Goal: Transaction & Acquisition: Purchase product/service

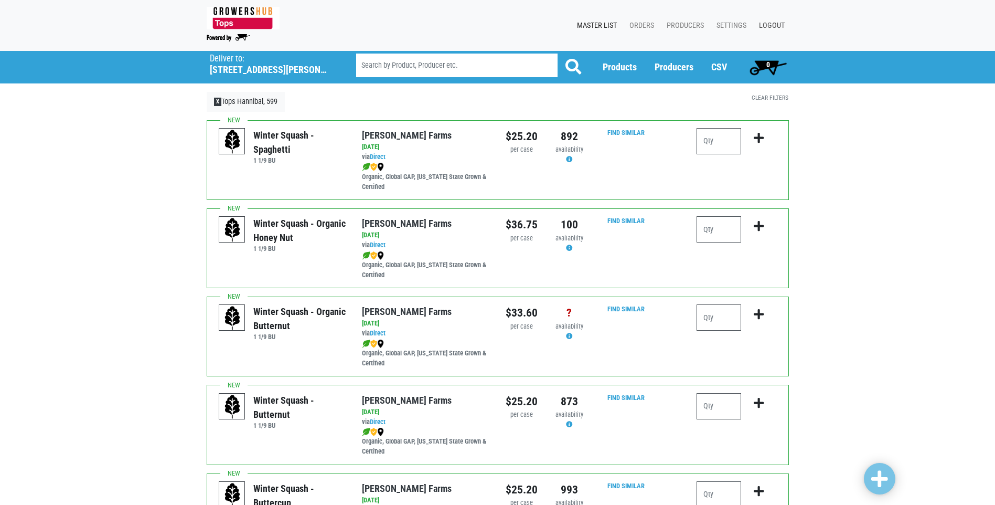
drag, startPoint x: 0, startPoint y: 0, endPoint x: 779, endPoint y: 25, distance: 779.0
click at [780, 25] on link "Logout" at bounding box center [770, 26] width 38 height 20
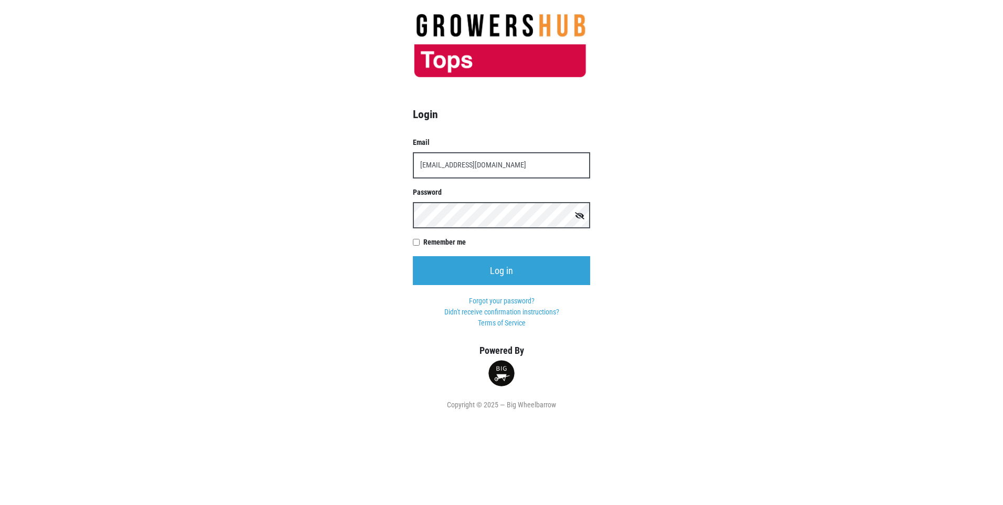
type input "[EMAIL_ADDRESS][DOMAIN_NAME]"
click at [413, 256] on input "Log in" at bounding box center [501, 270] width 177 height 29
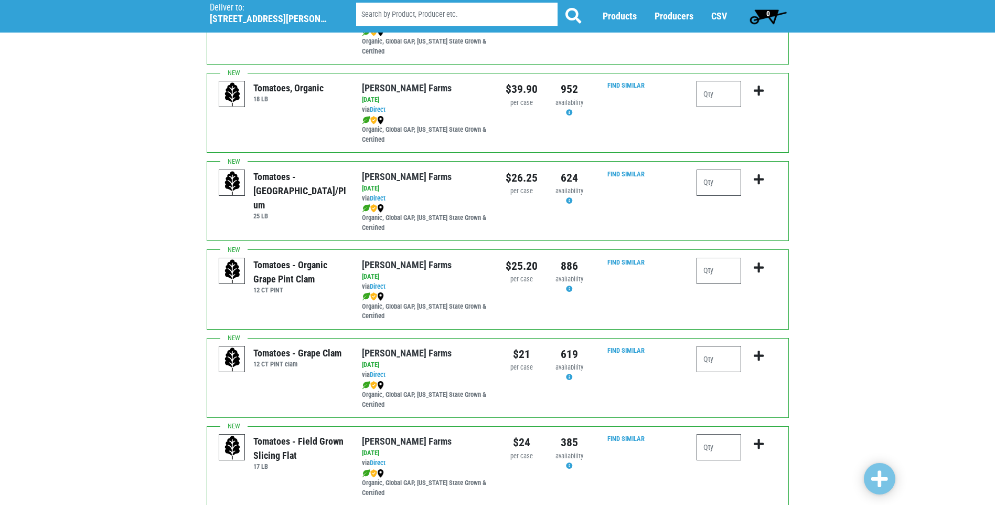
scroll to position [577, 0]
click at [706, 357] on input "number" at bounding box center [719, 358] width 45 height 26
type input "1"
click at [760, 357] on icon "submit" at bounding box center [759, 355] width 10 height 12
click at [757, 354] on icon "submit" at bounding box center [759, 355] width 10 height 12
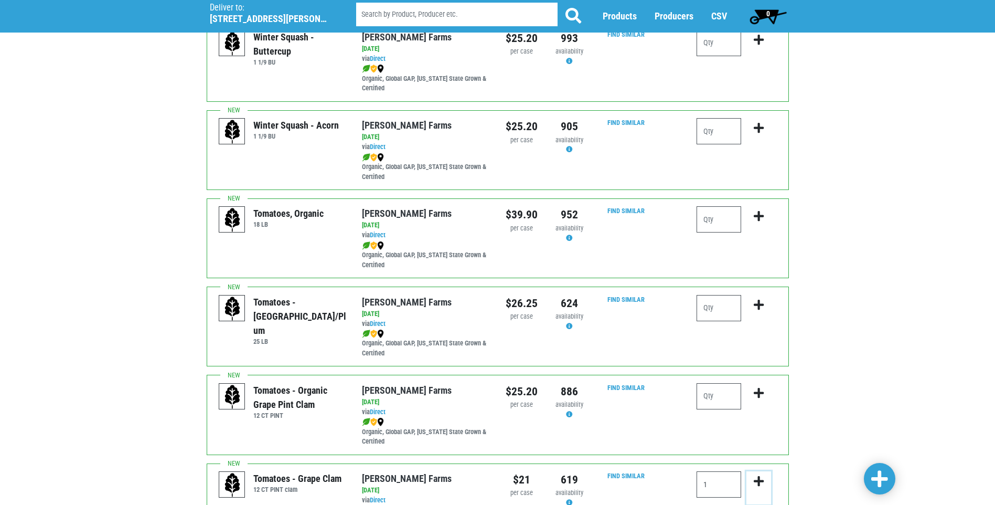
scroll to position [630, 0]
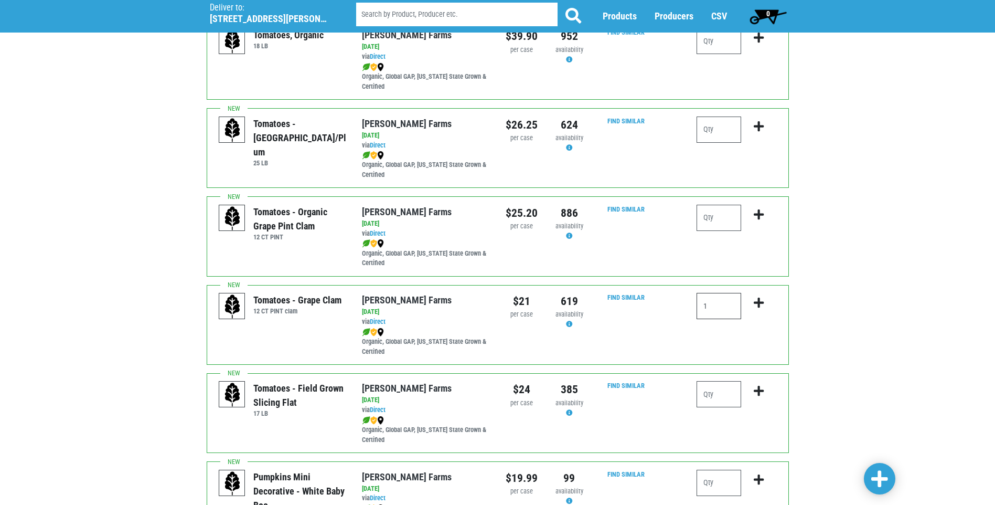
click at [711, 304] on input "1" at bounding box center [719, 306] width 45 height 26
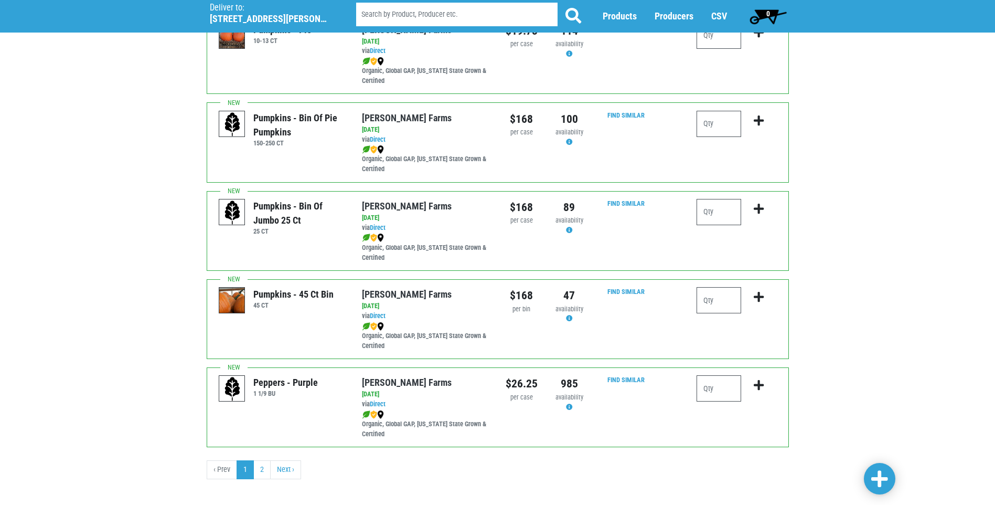
scroll to position [1439, 0]
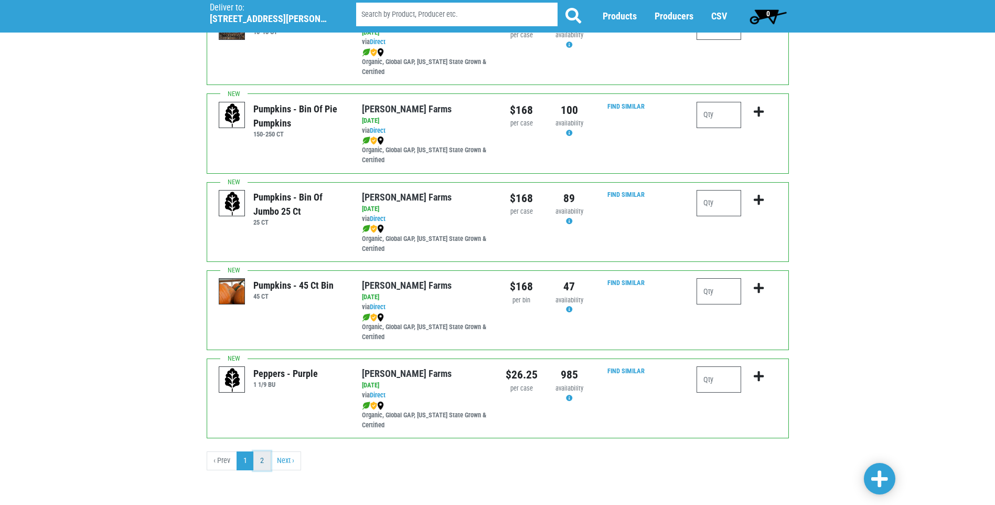
click at [260, 461] on link "2" at bounding box center [261, 460] width 17 height 19
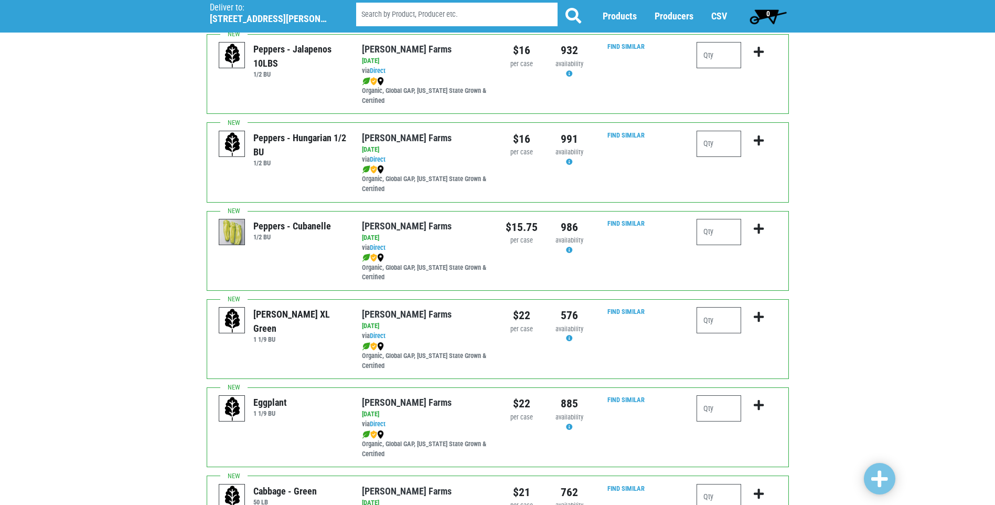
scroll to position [379, 0]
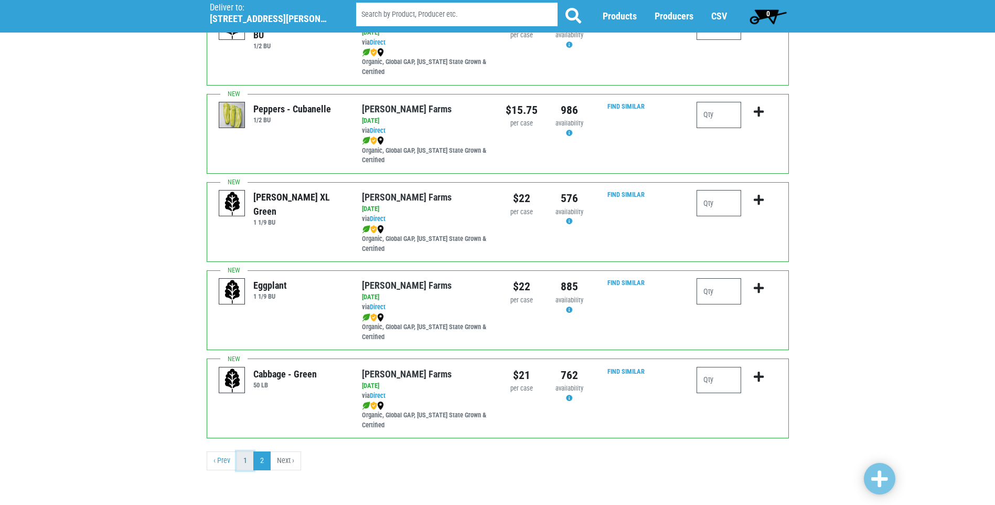
click at [242, 462] on link "1" at bounding box center [245, 460] width 17 height 19
click at [245, 463] on link "1" at bounding box center [245, 460] width 17 height 19
click at [220, 461] on link "‹ Prev" at bounding box center [222, 460] width 30 height 19
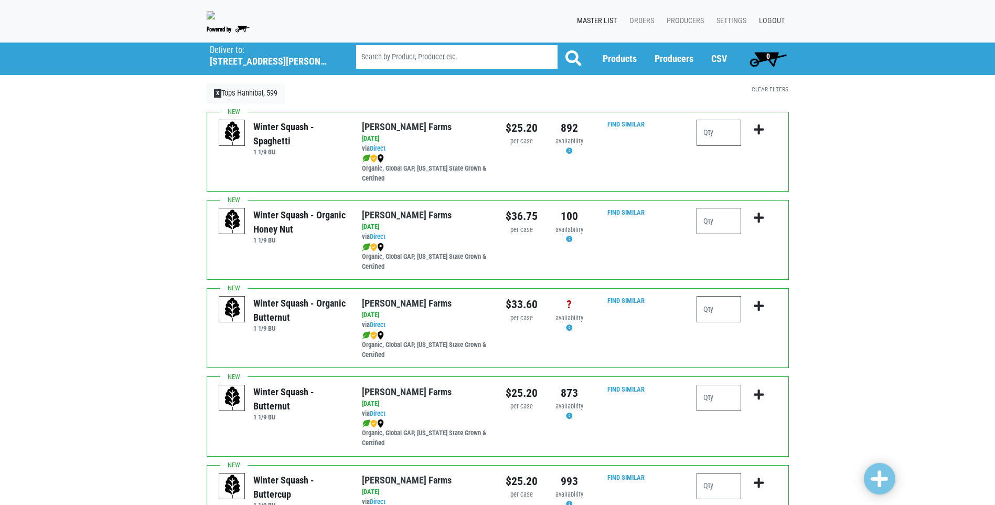
click at [768, 23] on link "Logout" at bounding box center [770, 21] width 38 height 20
